Goal: Task Accomplishment & Management: Complete application form

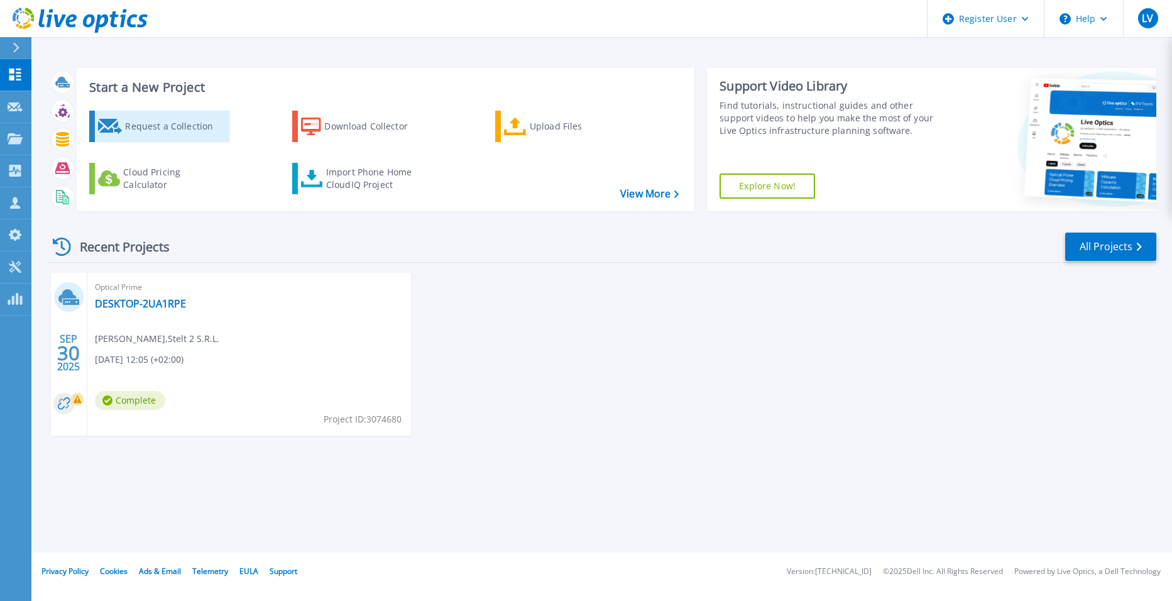
click at [140, 123] on div "Request a Collection" at bounding box center [175, 126] width 101 height 25
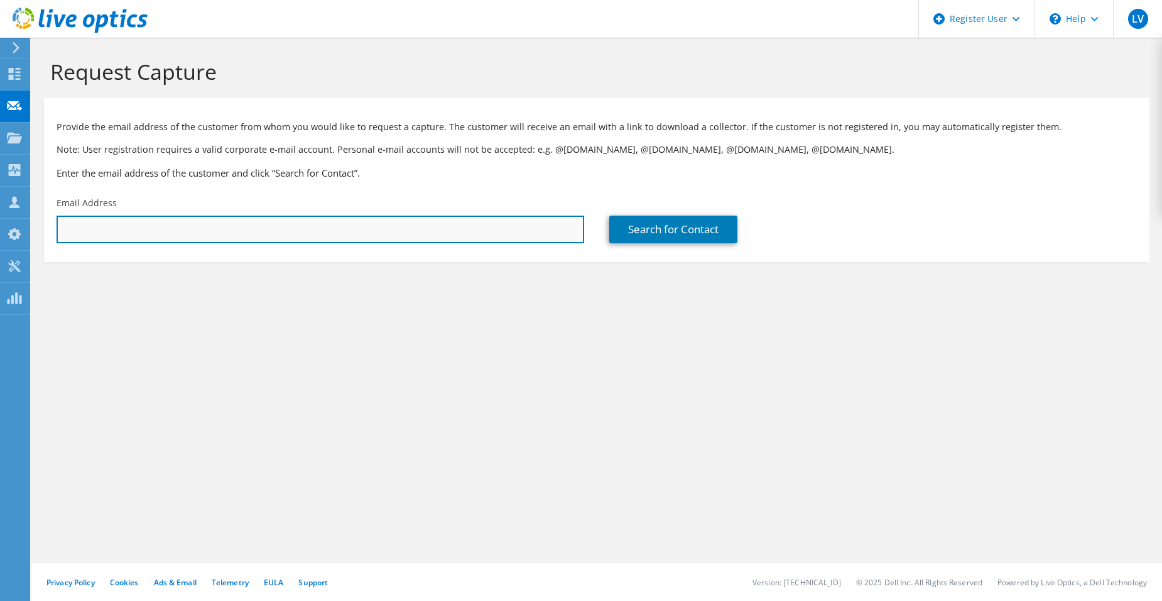
click at [273, 231] on input "text" at bounding box center [321, 229] width 528 height 28
click at [327, 218] on input "text" at bounding box center [321, 229] width 528 height 28
paste input "giorgio.varetto@autajon.it"
type input "giorgio.varetto@autajon.it"
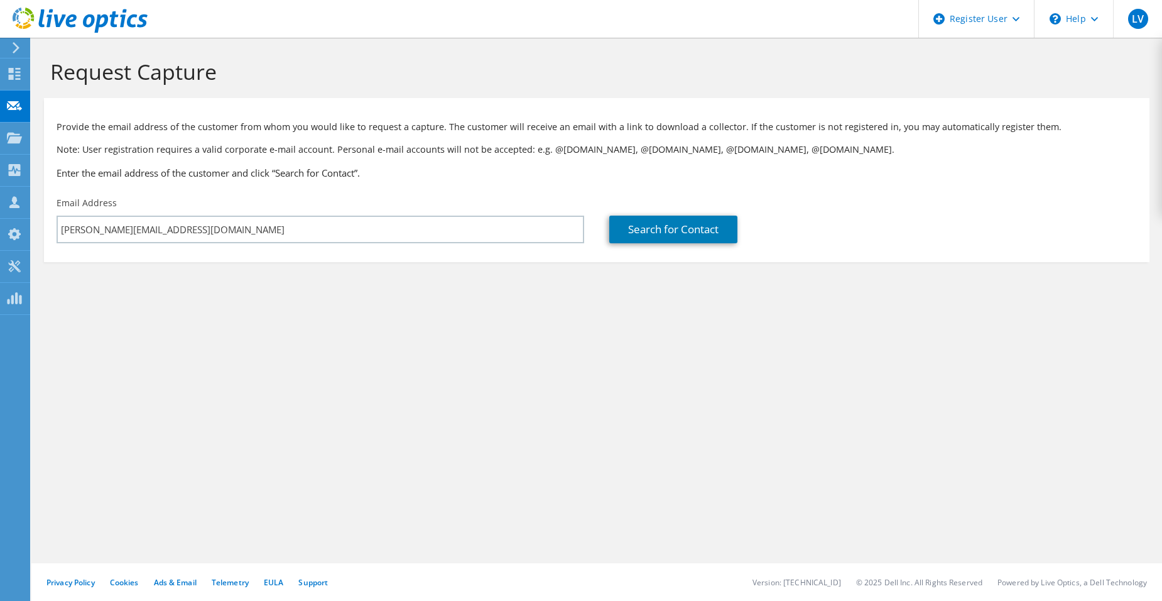
click at [352, 283] on section "Request Capture Provide the email address of the customer from whom you would l…" at bounding box center [596, 181] width 1131 height 287
click at [633, 232] on link "Search for Contact" at bounding box center [673, 229] width 128 height 28
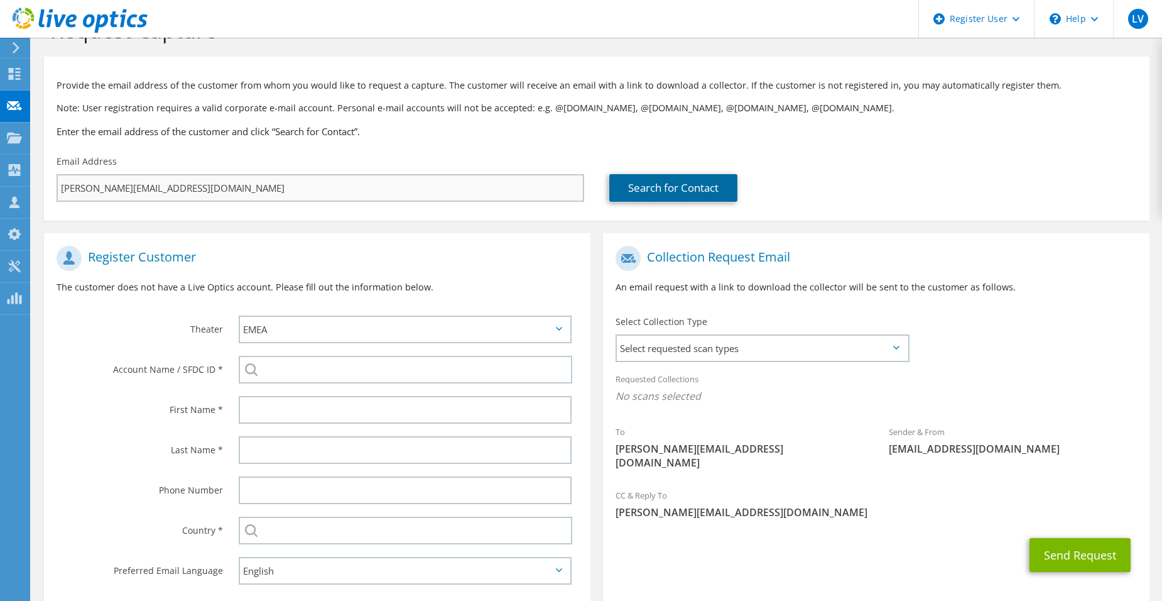
scroll to position [63, 0]
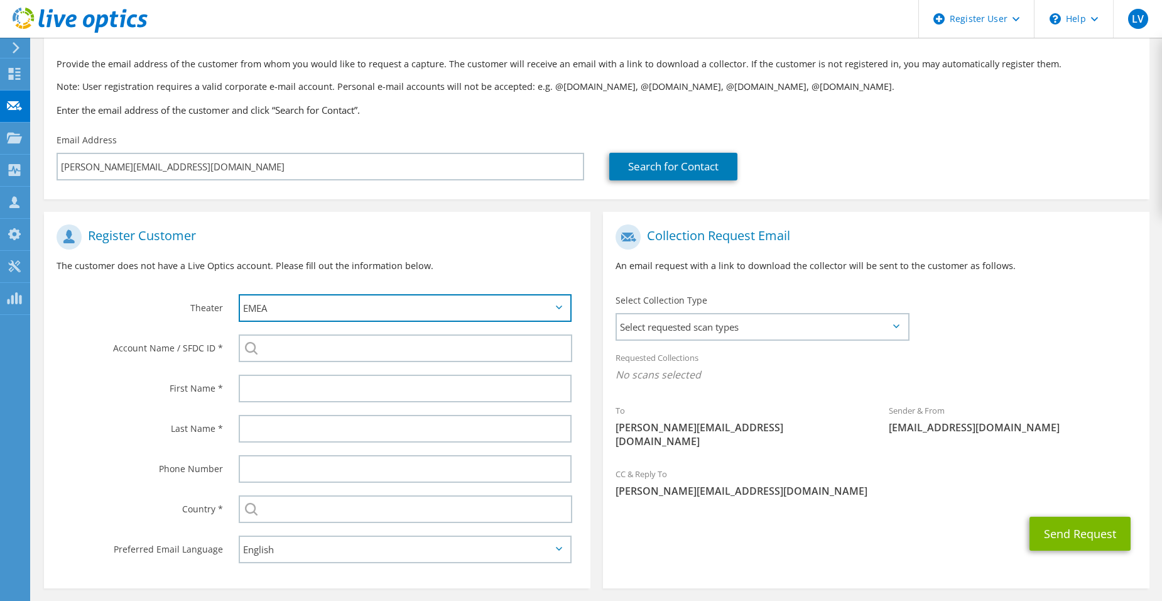
click at [280, 305] on select "APJ EMEA NA/LATAM" at bounding box center [405, 308] width 333 height 28
click at [296, 309] on select "APJ EMEA NA/LATAM" at bounding box center [405, 308] width 333 height 28
drag, startPoint x: 297, startPoint y: 309, endPoint x: 286, endPoint y: 323, distance: 17.1
click at [297, 309] on select "APJ EMEA NA/LATAM" at bounding box center [405, 308] width 333 height 28
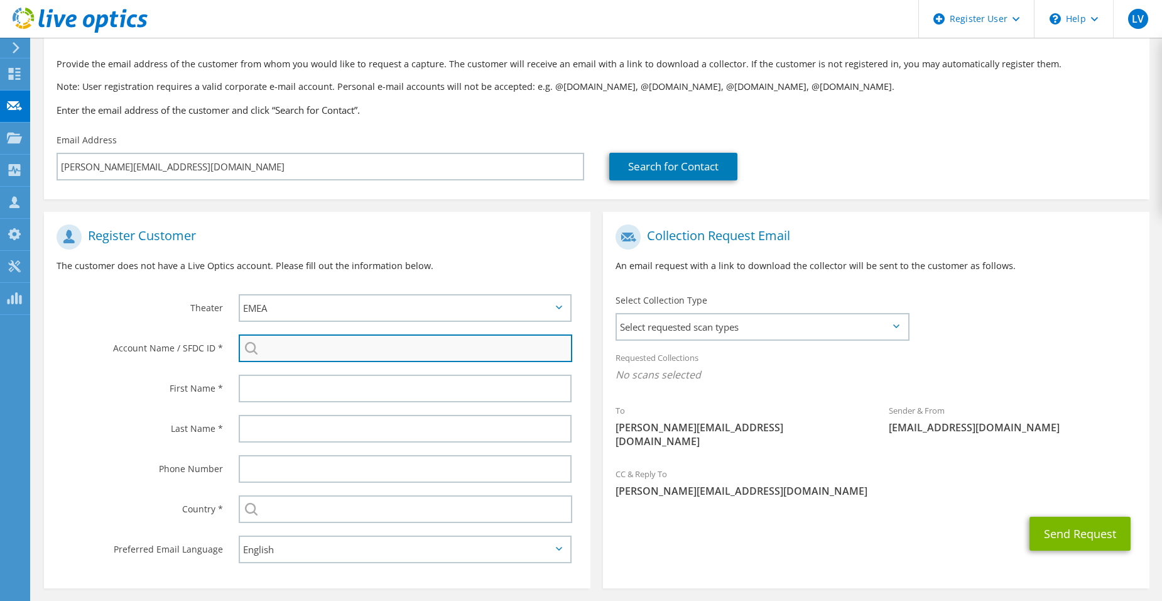
click at [269, 356] on input "search" at bounding box center [406, 348] width 334 height 28
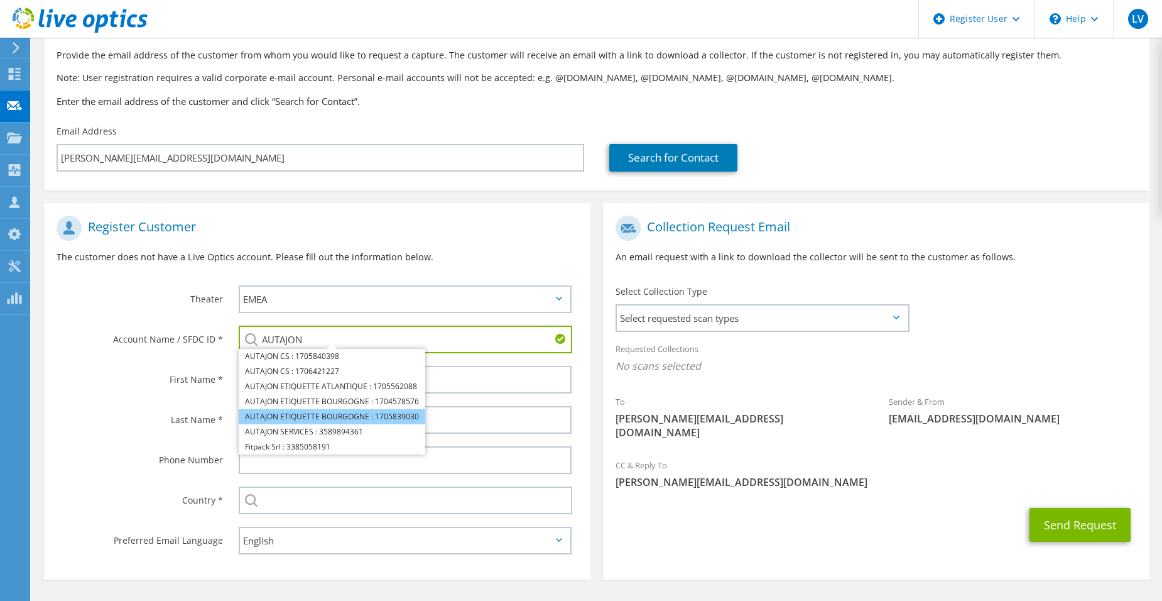
scroll to position [50, 0]
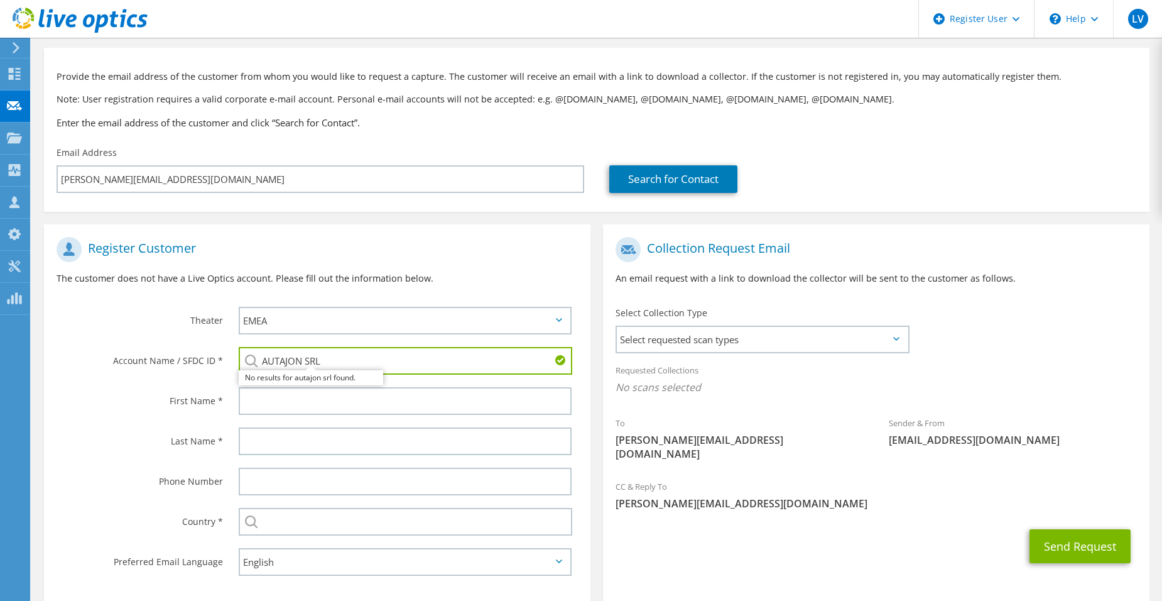
drag, startPoint x: 389, startPoint y: 357, endPoint x: 306, endPoint y: 362, distance: 83.7
click at [306, 362] on input "AUTAJON SRL" at bounding box center [406, 361] width 334 height 28
drag, startPoint x: 326, startPoint y: 357, endPoint x: 206, endPoint y: 360, distance: 120.0
click at [206, 360] on div "Account Name / SFDC ID * AUTAJON AUTAJON CS : 1705840398 AUTAJON CS : 170642122…" at bounding box center [317, 360] width 547 height 40
paste input "3385058191"
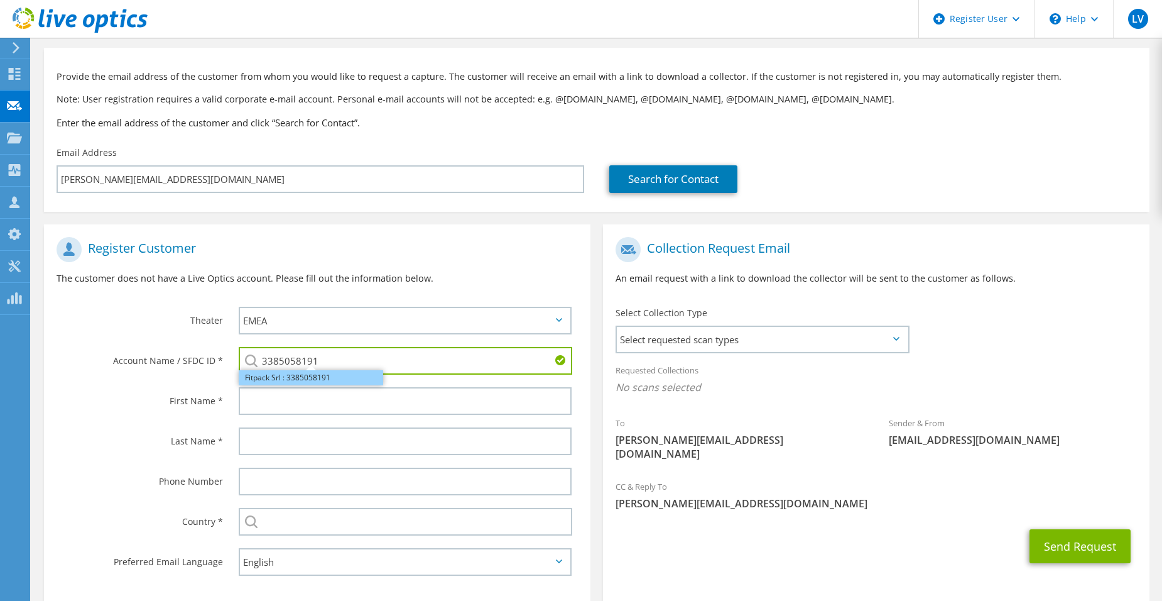
click at [308, 378] on li "Fitpack Srl : 3385058191" at bounding box center [311, 377] width 144 height 15
type input "Fitpack Srl : 3385058191"
click at [720, 349] on span "Select requested scan types" at bounding box center [762, 339] width 291 height 25
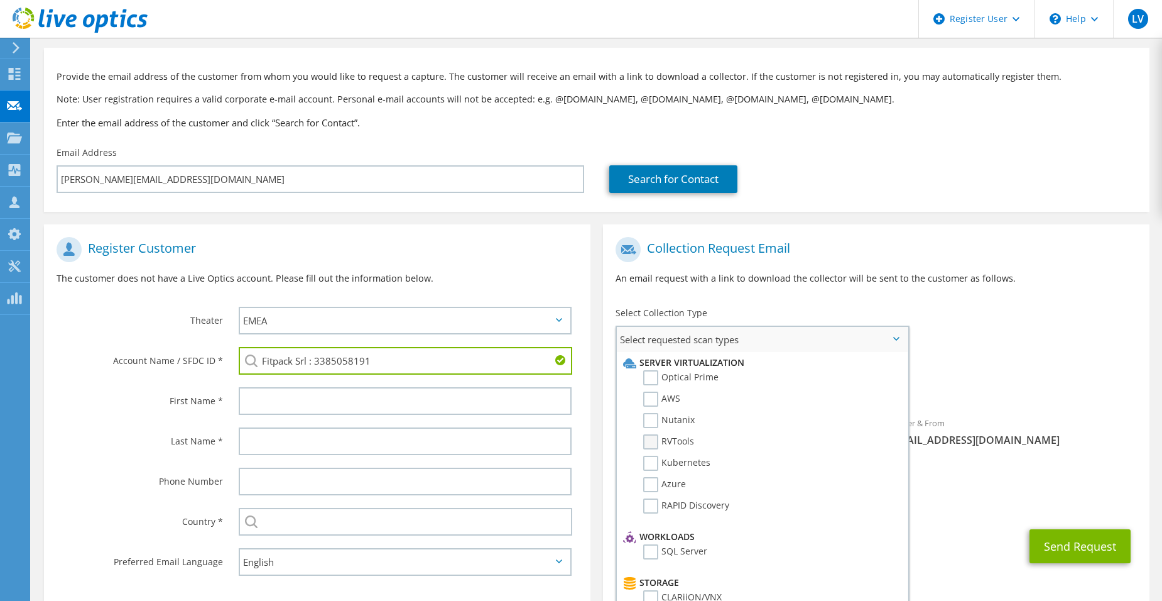
click at [656, 441] on label "RVTools" at bounding box center [668, 441] width 51 height 15
click at [0, 0] on input "RVTools" at bounding box center [0, 0] width 0 height 0
click at [885, 336] on span "Select requested scan types" at bounding box center [762, 339] width 291 height 25
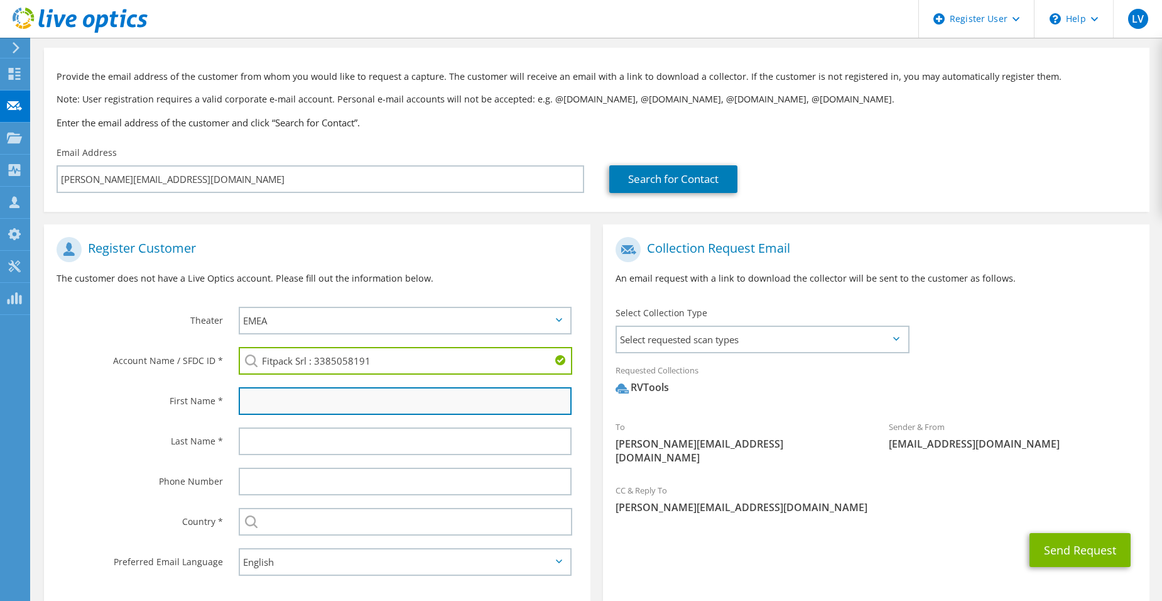
click at [308, 401] on input "text" at bounding box center [405, 401] width 333 height 28
type input "Giorgio"
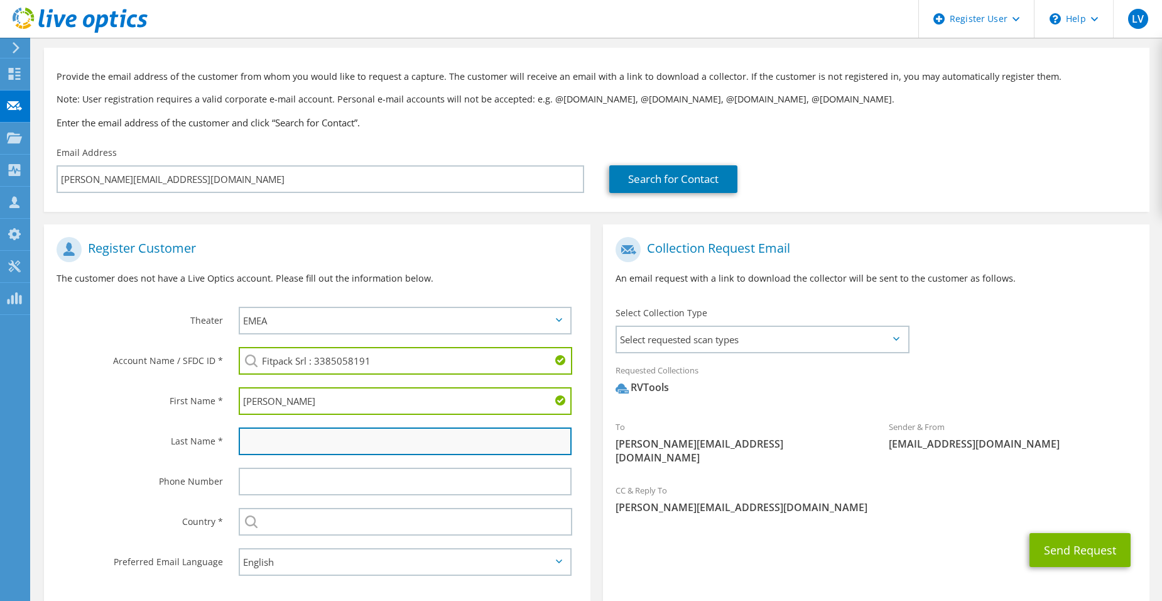
click at [239, 447] on input "text" at bounding box center [405, 441] width 333 height 28
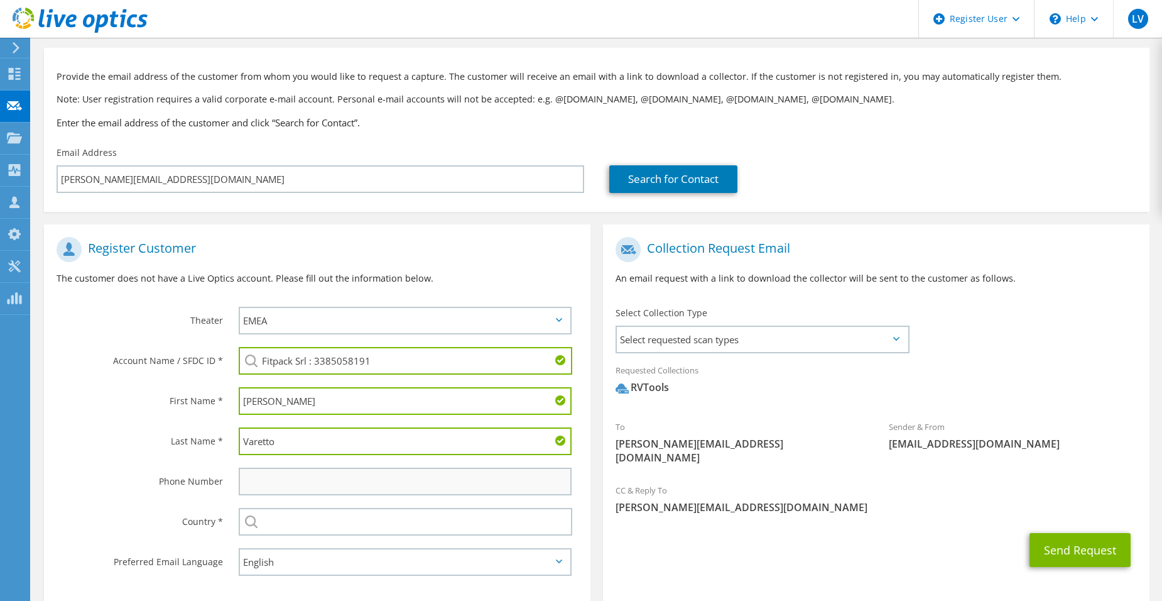
type input "Varetto"
click at [283, 479] on input "text" at bounding box center [405, 481] width 333 height 28
paste input "0119477111"
type input "0119477111"
click at [113, 493] on div "Phone Number" at bounding box center [135, 480] width 182 height 39
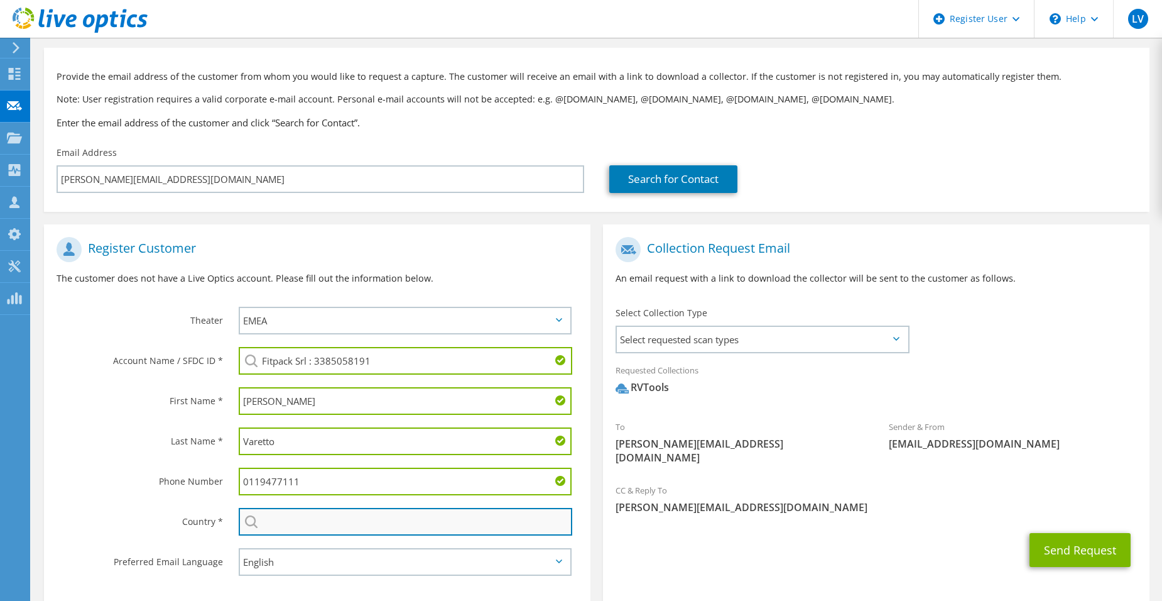
click at [380, 523] on input "text" at bounding box center [406, 522] width 334 height 28
type input "[GEOGRAPHIC_DATA]"
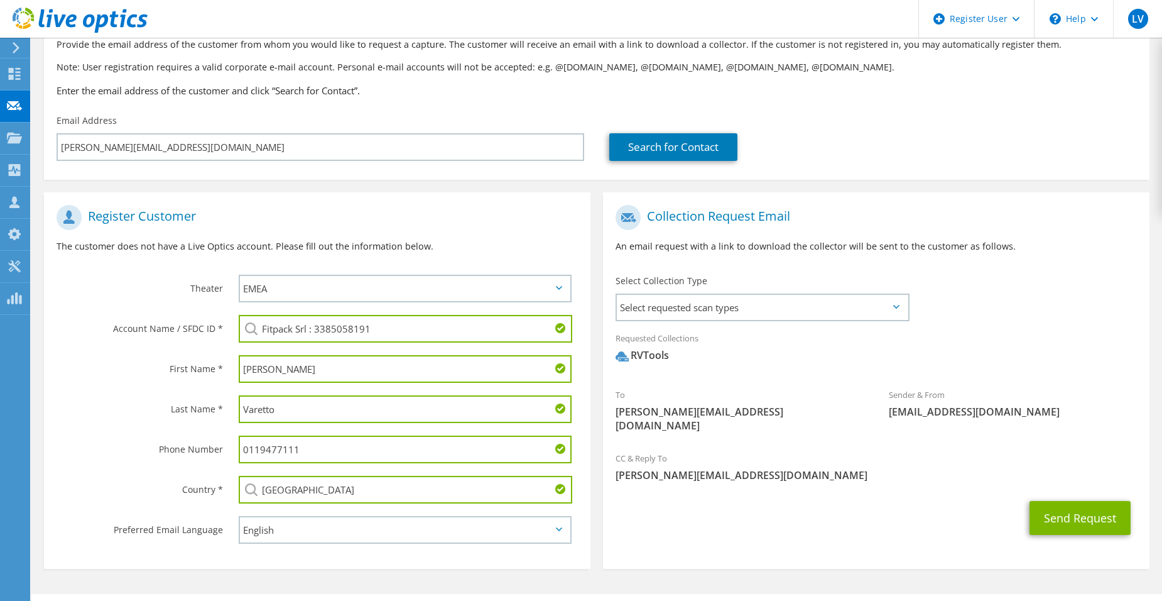
scroll to position [113, 0]
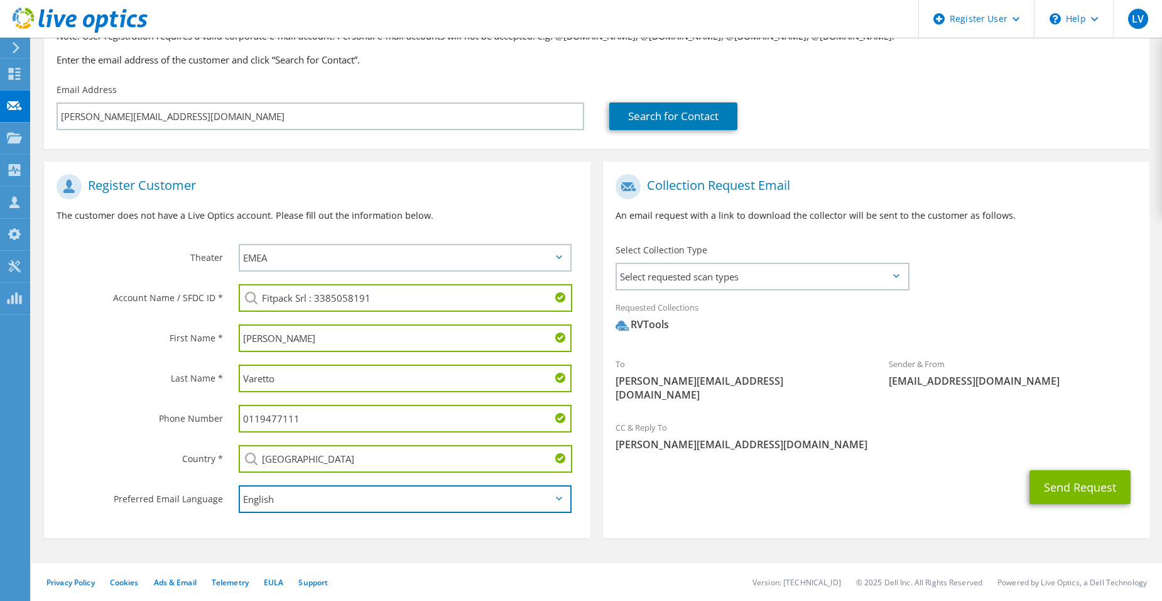
click at [354, 498] on select "English Deutsch Español Français Italiano Polski Português Русский 한국어 中文 日本語" at bounding box center [405, 499] width 333 height 28
select select "it-IT"
click at [239, 485] on select "English Deutsch Español Français Italiano Polski Português Русский 한국어 中文 日本語" at bounding box center [405, 499] width 333 height 28
click at [644, 488] on div "Send Request" at bounding box center [876, 487] width 547 height 46
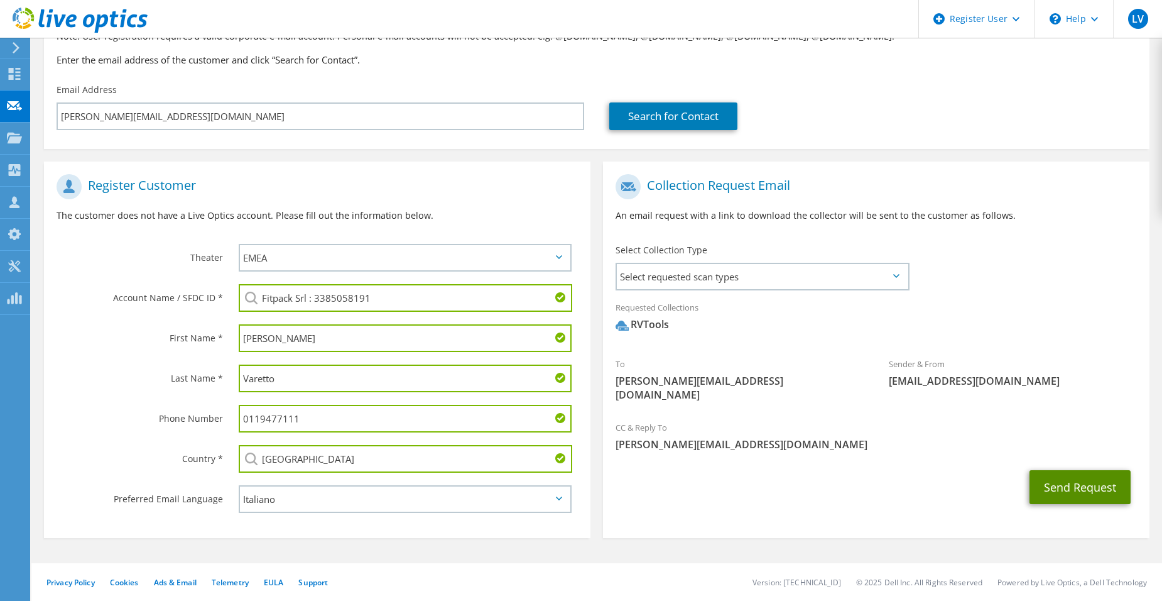
click at [1096, 479] on button "Send Request" at bounding box center [1080, 487] width 101 height 34
